Goal: Task Accomplishment & Management: Complete application form

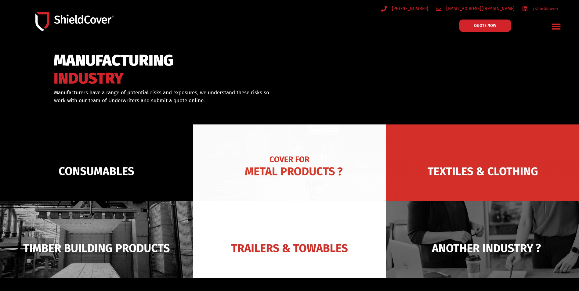
click at [289, 175] on img at bounding box center [289, 172] width 193 height 94
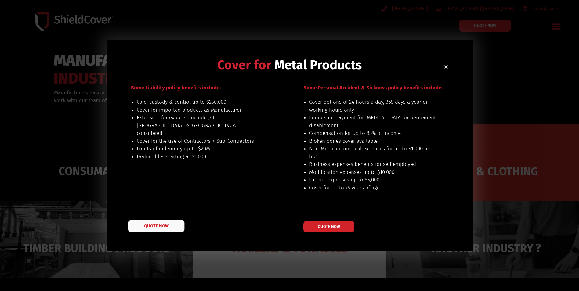
click at [155, 224] on span "QUOTE NOW" at bounding box center [156, 226] width 24 height 4
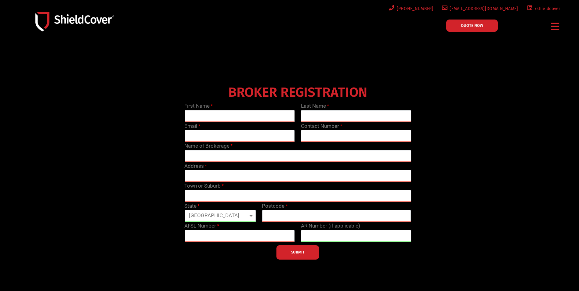
click at [219, 117] on input "text" at bounding box center [239, 116] width 111 height 12
type input "Veronique"
type input "[PERSON_NAME]"
type input "[EMAIL_ADDRESS][PERSON_NAME][DOMAIN_NAME]"
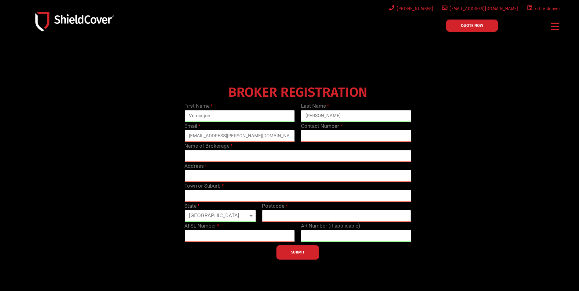
type input "0244215055"
type input "[PERSON_NAME]"
click at [202, 177] on input "text" at bounding box center [297, 176] width 227 height 12
type input "P O Box 825"
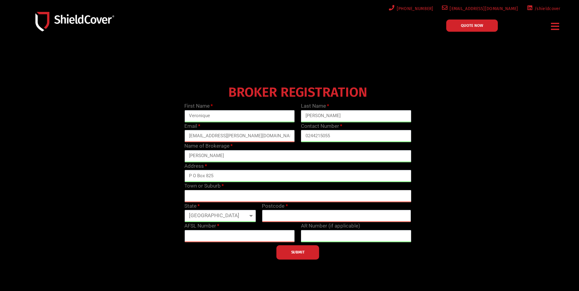
type input "Nowra"
select select "[GEOGRAPHIC_DATA]"
type input "2541"
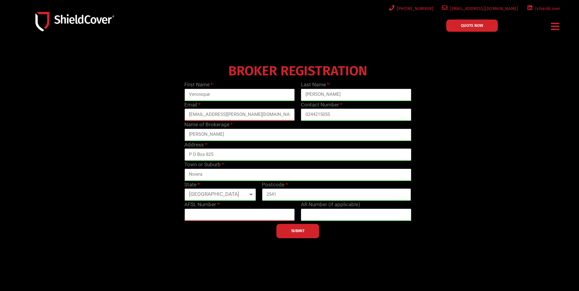
scroll to position [31, 0]
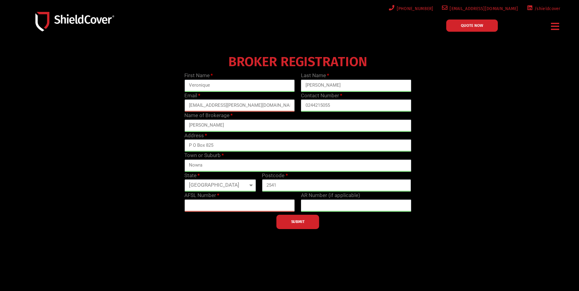
click at [263, 205] on input "text" at bounding box center [239, 206] width 111 height 12
type input "240922"
click at [299, 221] on span "SUBMIT" at bounding box center [297, 221] width 13 height 1
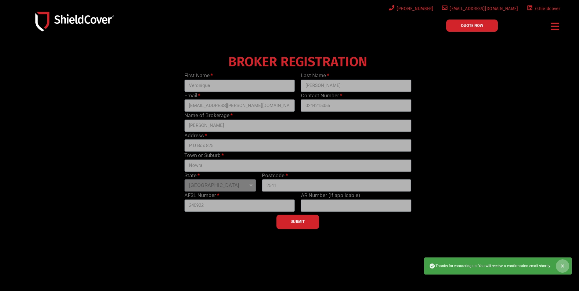
click at [563, 264] on icon "Close" at bounding box center [563, 266] width 6 height 6
